Goal: Entertainment & Leisure: Consume media (video, audio)

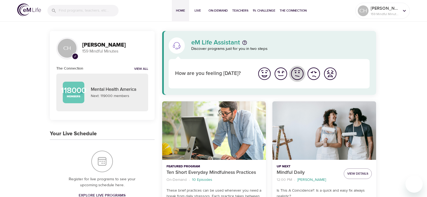
click at [295, 73] on img "I'm feeling ok" at bounding box center [297, 73] width 15 height 15
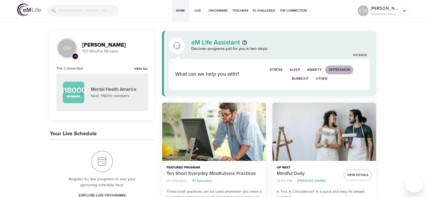
click at [336, 68] on span "Depression" at bounding box center [339, 70] width 21 height 6
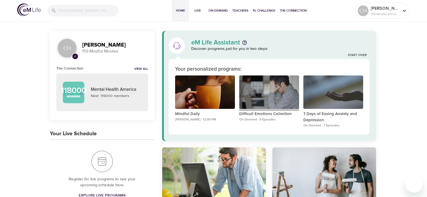
click at [271, 105] on div "Difficult Emotions Collection" at bounding box center [269, 92] width 60 height 34
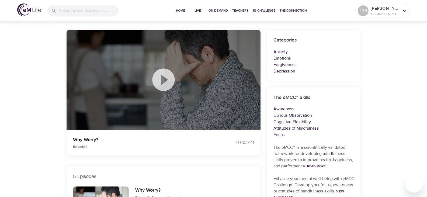
scroll to position [54, 0]
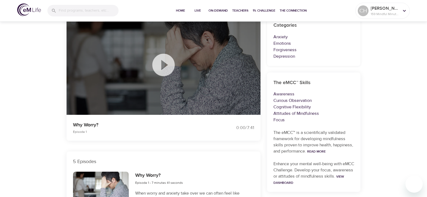
click at [163, 65] on icon at bounding box center [163, 64] width 27 height 27
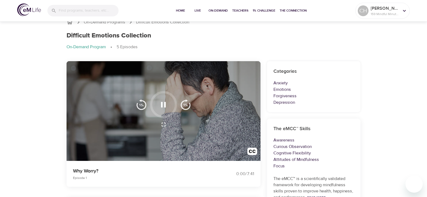
scroll to position [0, 0]
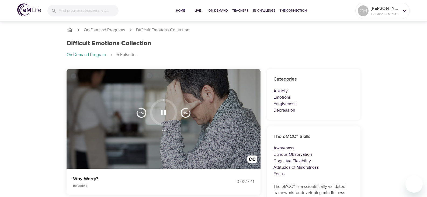
click at [305, 42] on div "Difficult Emotions Collection" at bounding box center [214, 44] width 294 height 8
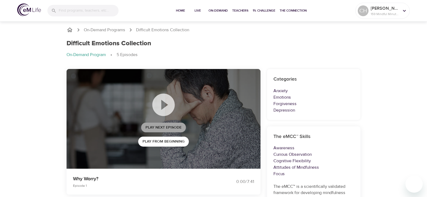
click at [172, 125] on span "Play Next Episode" at bounding box center [164, 127] width 36 height 7
